Goal: Transaction & Acquisition: Purchase product/service

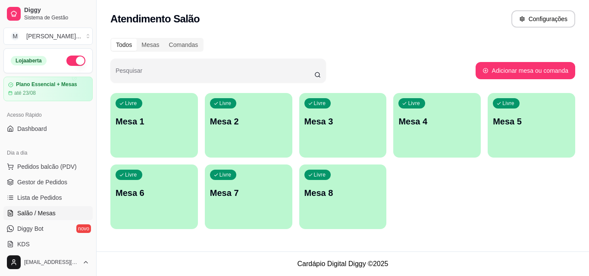
click at [449, 129] on div "Livre Mesa 4" at bounding box center [436, 120] width 87 height 54
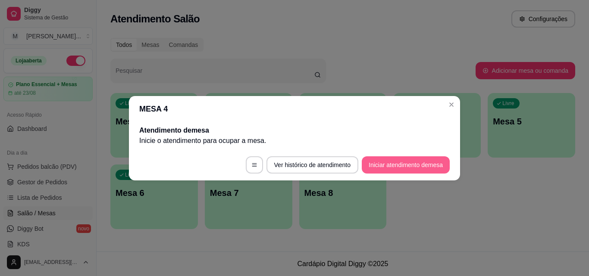
click at [401, 164] on button "Iniciar atendimento de mesa" at bounding box center [405, 164] width 88 height 17
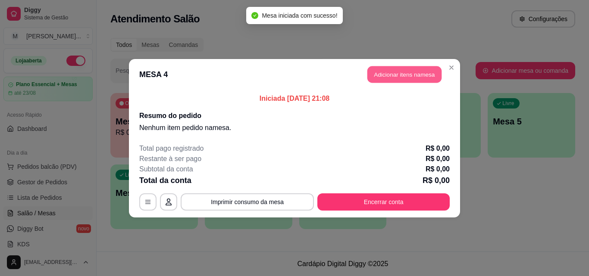
click at [393, 67] on button "Adicionar itens na mesa" at bounding box center [404, 74] width 74 height 17
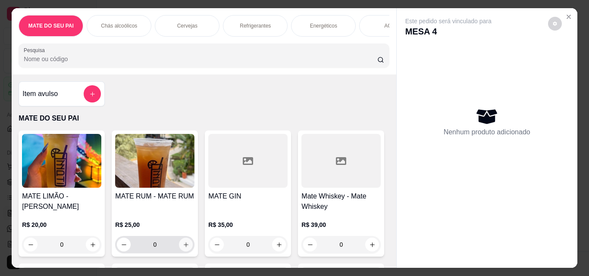
click at [183, 245] on icon "increase-product-quantity" at bounding box center [186, 245] width 6 height 6
type input "1"
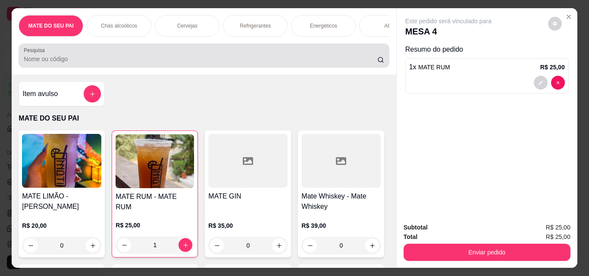
click at [227, 63] on input "Pesquisa" at bounding box center [200, 59] width 353 height 9
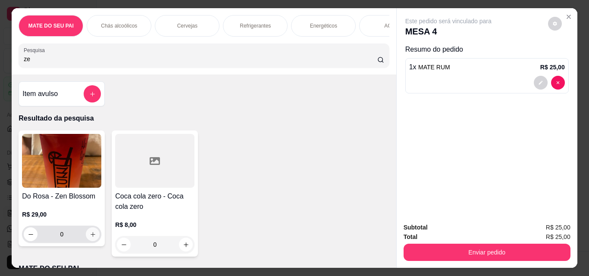
type input "ze"
click at [90, 237] on icon "increase-product-quantity" at bounding box center [92, 234] width 5 height 5
type input "1"
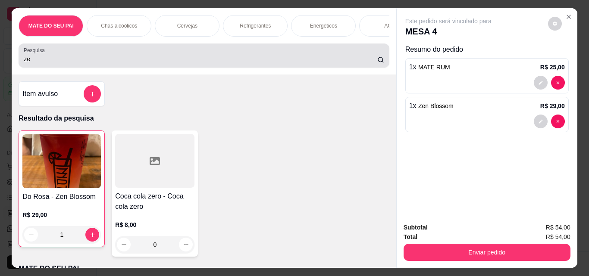
click at [265, 68] on div "Pesquisa ze" at bounding box center [204, 56] width 370 height 24
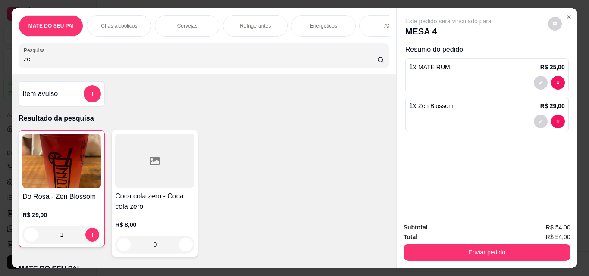
type input "z"
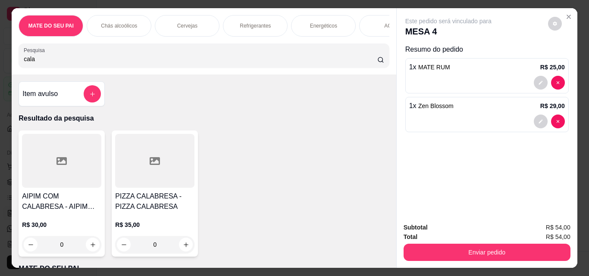
type input "cala"
click at [181, 165] on div at bounding box center [154, 161] width 79 height 54
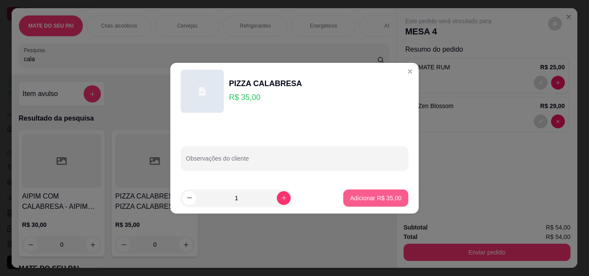
click at [377, 191] on button "Adicionar R$ 35,00" at bounding box center [375, 198] width 65 height 17
type input "1"
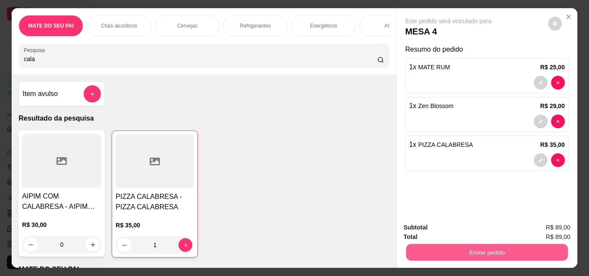
click at [517, 247] on button "Enviar pedido" at bounding box center [486, 252] width 162 height 17
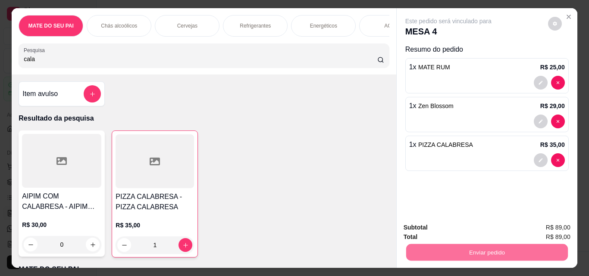
click at [534, 232] on button "Sim, quero registrar" at bounding box center [540, 228] width 64 height 16
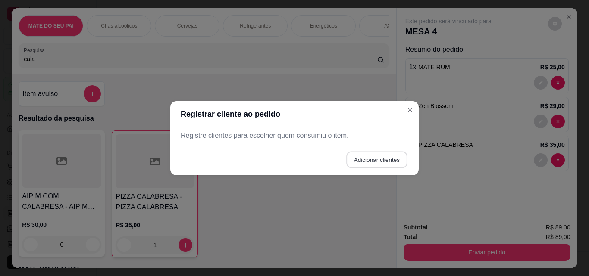
click at [364, 159] on button "Adicionar clientes" at bounding box center [376, 159] width 61 height 17
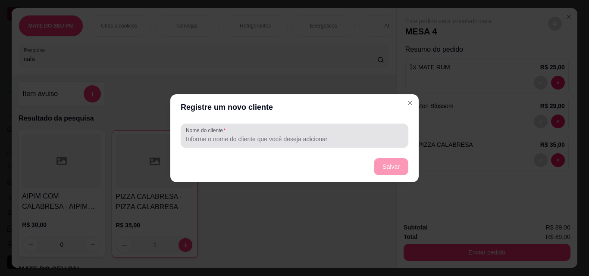
click at [264, 133] on div at bounding box center [294, 135] width 217 height 17
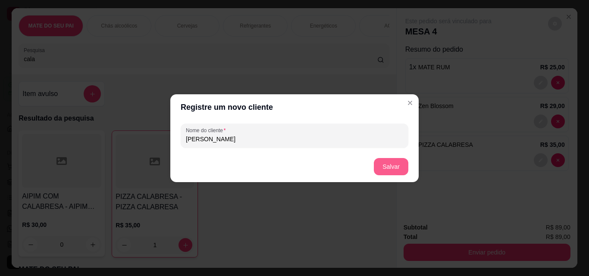
type input "[PERSON_NAME]"
click at [401, 168] on button "Salvar" at bounding box center [391, 166] width 34 height 17
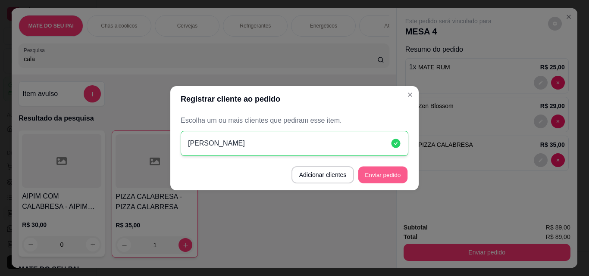
click at [369, 172] on button "Enviar pedido" at bounding box center [382, 174] width 49 height 17
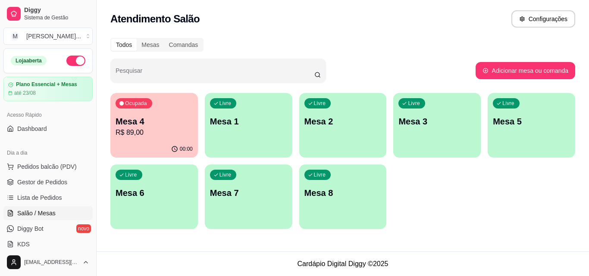
click at [41, 174] on ul "Pedidos balcão (PDV) Gestor de Pedidos Lista de Pedidos Salão / Mesas Diggy Bot…" at bounding box center [47, 205] width 89 height 91
click at [38, 172] on button "Pedidos balcão (PDV)" at bounding box center [47, 167] width 89 height 14
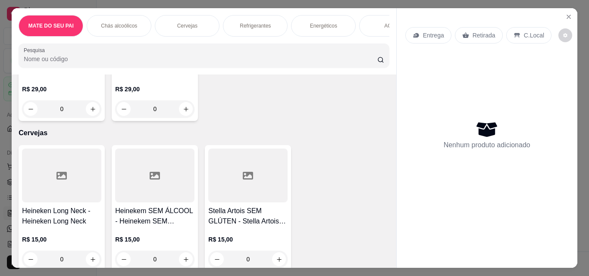
scroll to position [553, 0]
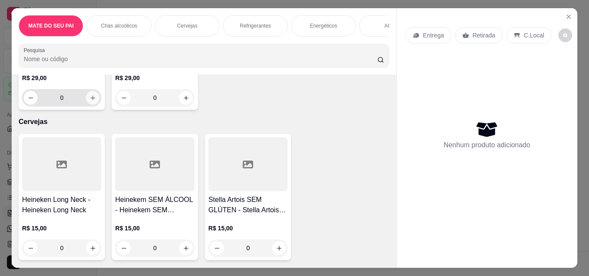
click at [90, 101] on icon "increase-product-quantity" at bounding box center [93, 98] width 6 height 6
type input "1"
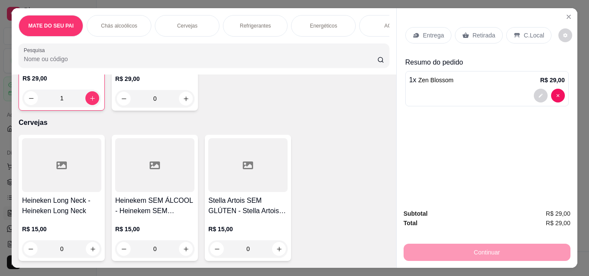
click at [489, 34] on p "Retirada" at bounding box center [483, 35] width 23 height 9
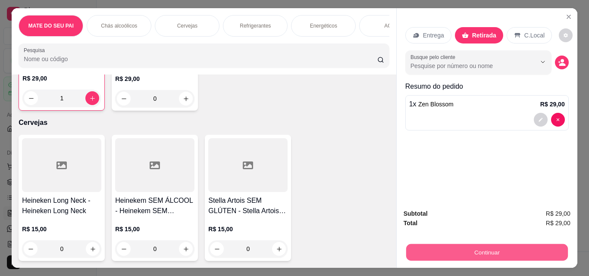
click at [439, 244] on button "Continuar" at bounding box center [486, 252] width 162 height 17
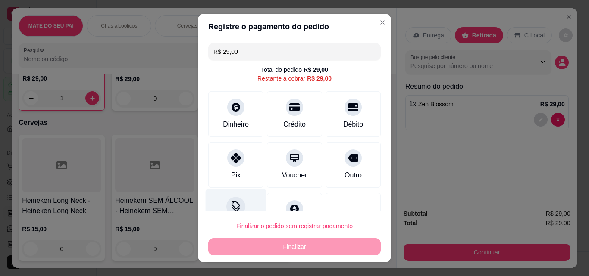
click at [230, 198] on div at bounding box center [235, 206] width 19 height 19
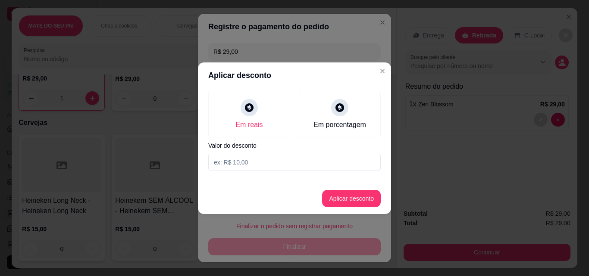
click at [268, 165] on input at bounding box center [294, 162] width 172 height 17
type input "1,00"
click at [350, 196] on button "Aplicar desconto" at bounding box center [351, 198] width 59 height 17
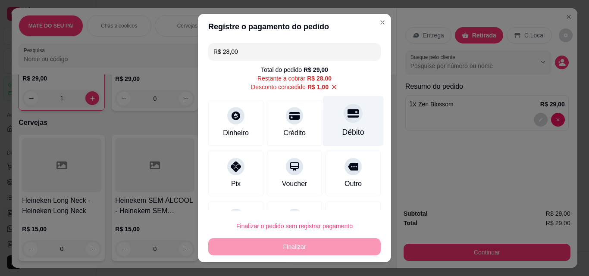
click at [343, 122] on div at bounding box center [352, 113] width 19 height 19
type input "R$ 0,00"
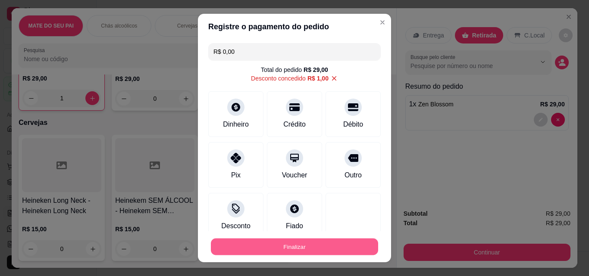
click at [280, 240] on button "Finalizar" at bounding box center [294, 247] width 167 height 17
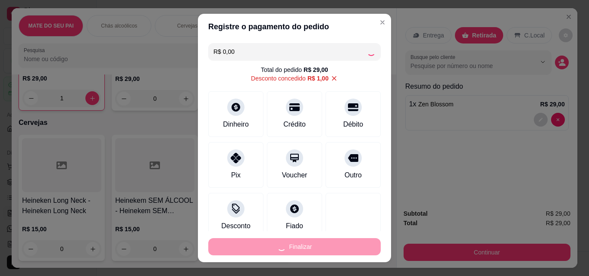
type input "0"
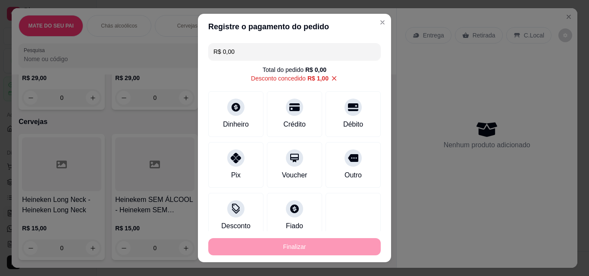
type input "-R$ 29,00"
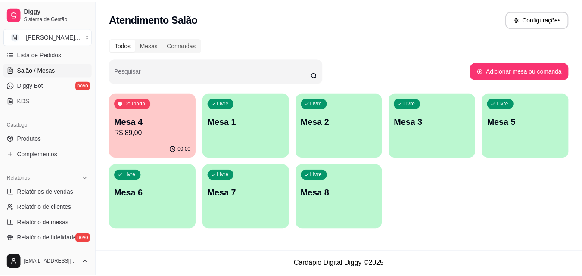
scroll to position [145, 0]
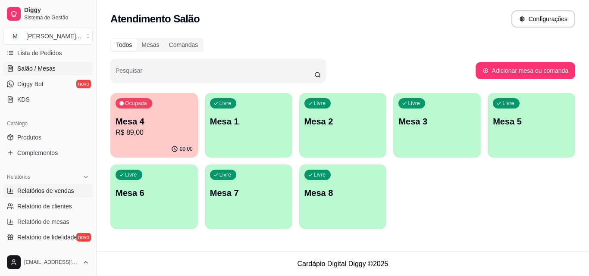
click at [36, 191] on span "Relatórios de vendas" at bounding box center [45, 191] width 57 height 9
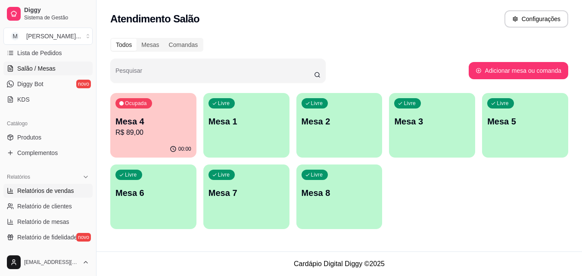
select select "ALL"
select select "0"
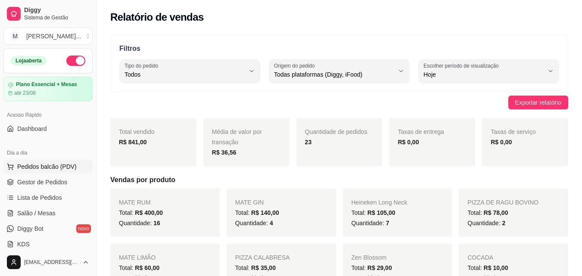
click at [59, 163] on span "Pedidos balcão (PDV)" at bounding box center [46, 166] width 59 height 9
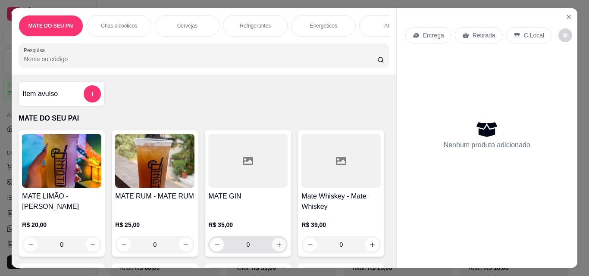
click at [277, 245] on icon "increase-product-quantity" at bounding box center [279, 245] width 6 height 6
type input "1"
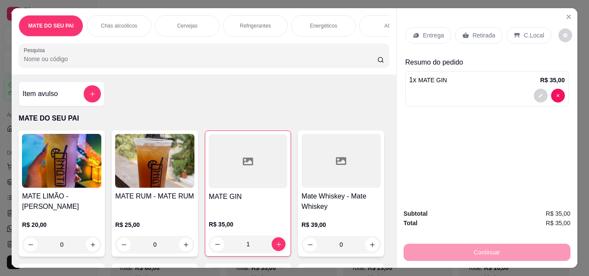
click at [270, 63] on input "Pesquisa" at bounding box center [200, 59] width 353 height 9
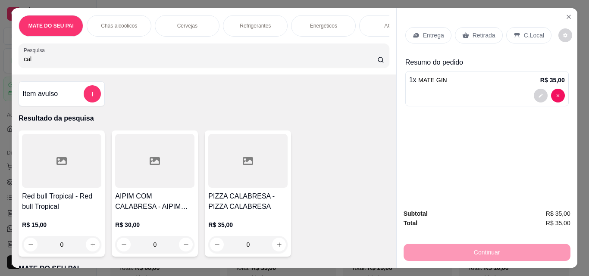
type input "cal"
click at [226, 168] on div at bounding box center [247, 161] width 79 height 54
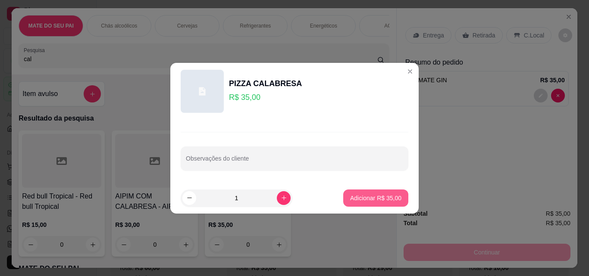
click at [357, 199] on p "Adicionar R$ 35,00" at bounding box center [375, 198] width 51 height 9
type input "1"
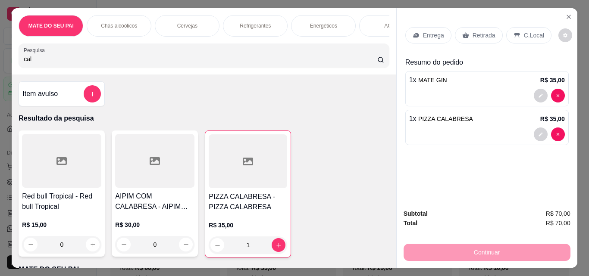
click at [473, 31] on p "Retirada" at bounding box center [483, 35] width 23 height 9
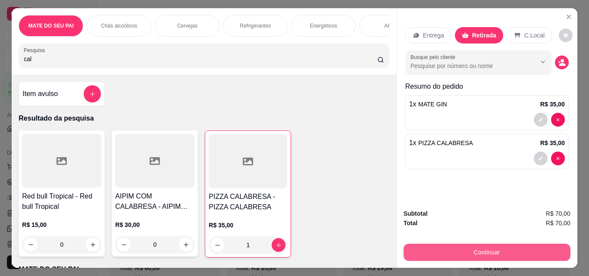
click at [453, 252] on button "Continuar" at bounding box center [486, 252] width 167 height 17
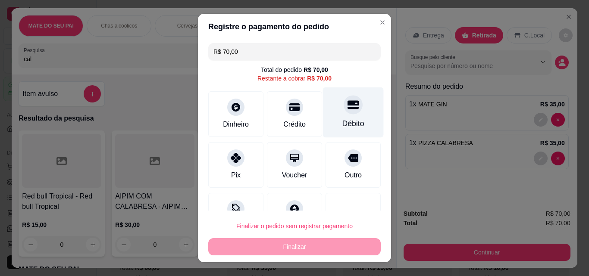
click at [348, 109] on div "Débito" at bounding box center [353, 112] width 61 height 50
type input "R$ 0,00"
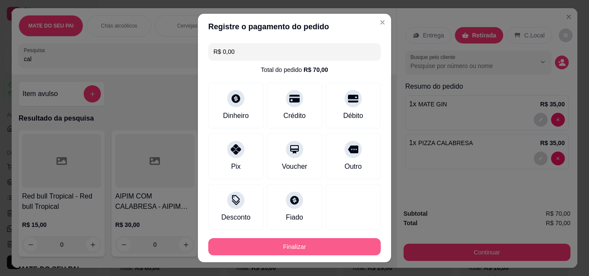
click at [325, 243] on button "Finalizar" at bounding box center [294, 246] width 172 height 17
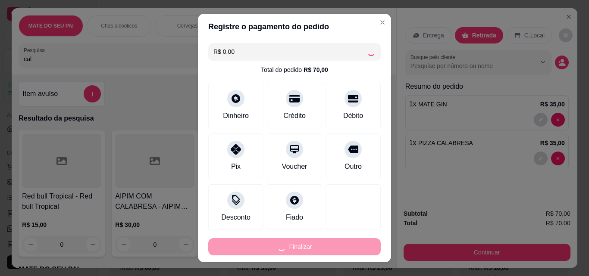
type input "0"
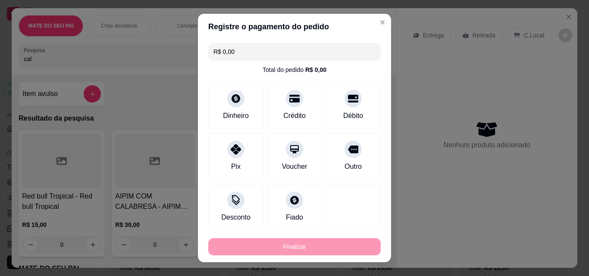
type input "-R$ 70,00"
